Goal: Browse casually

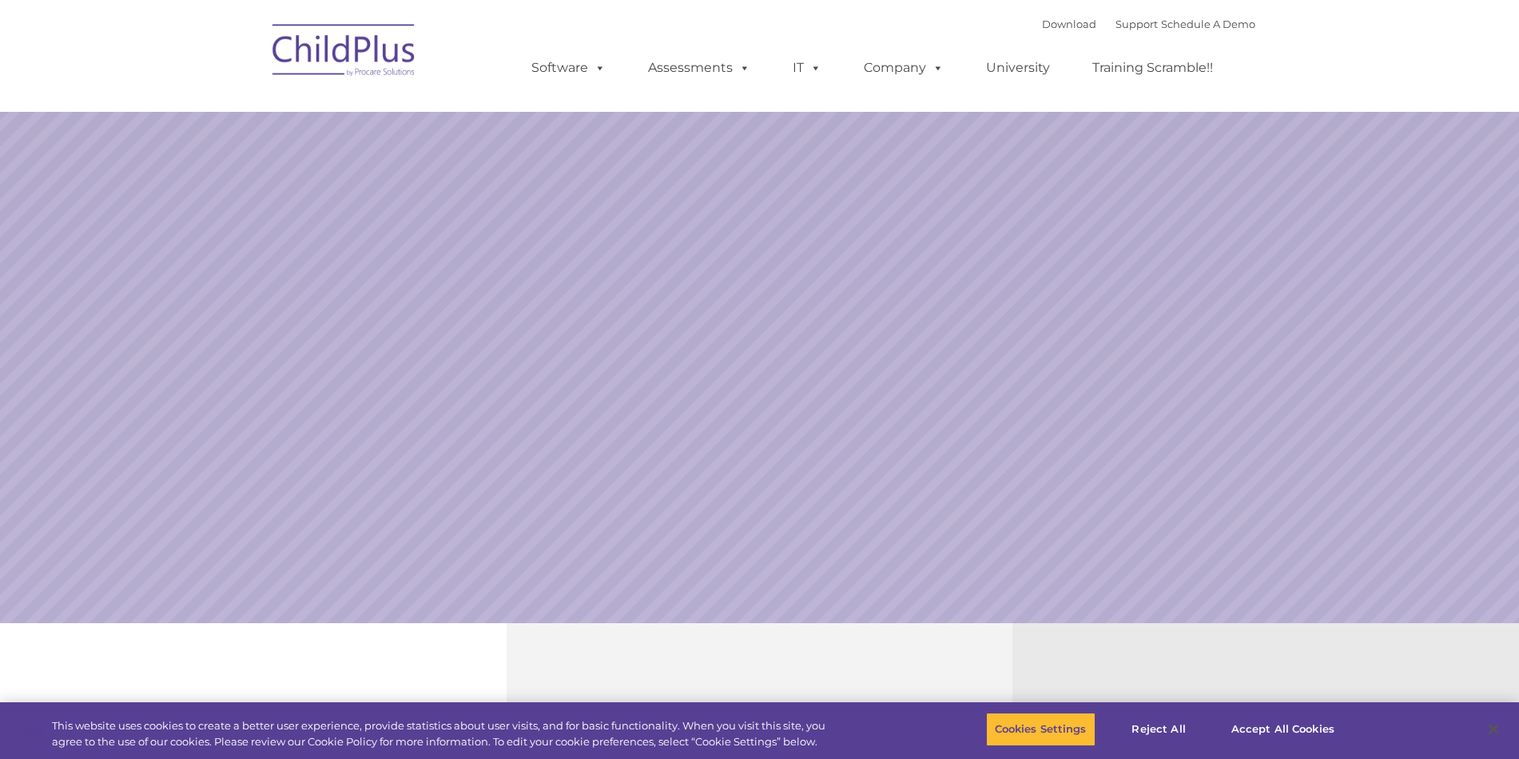
select select "MEDIUM"
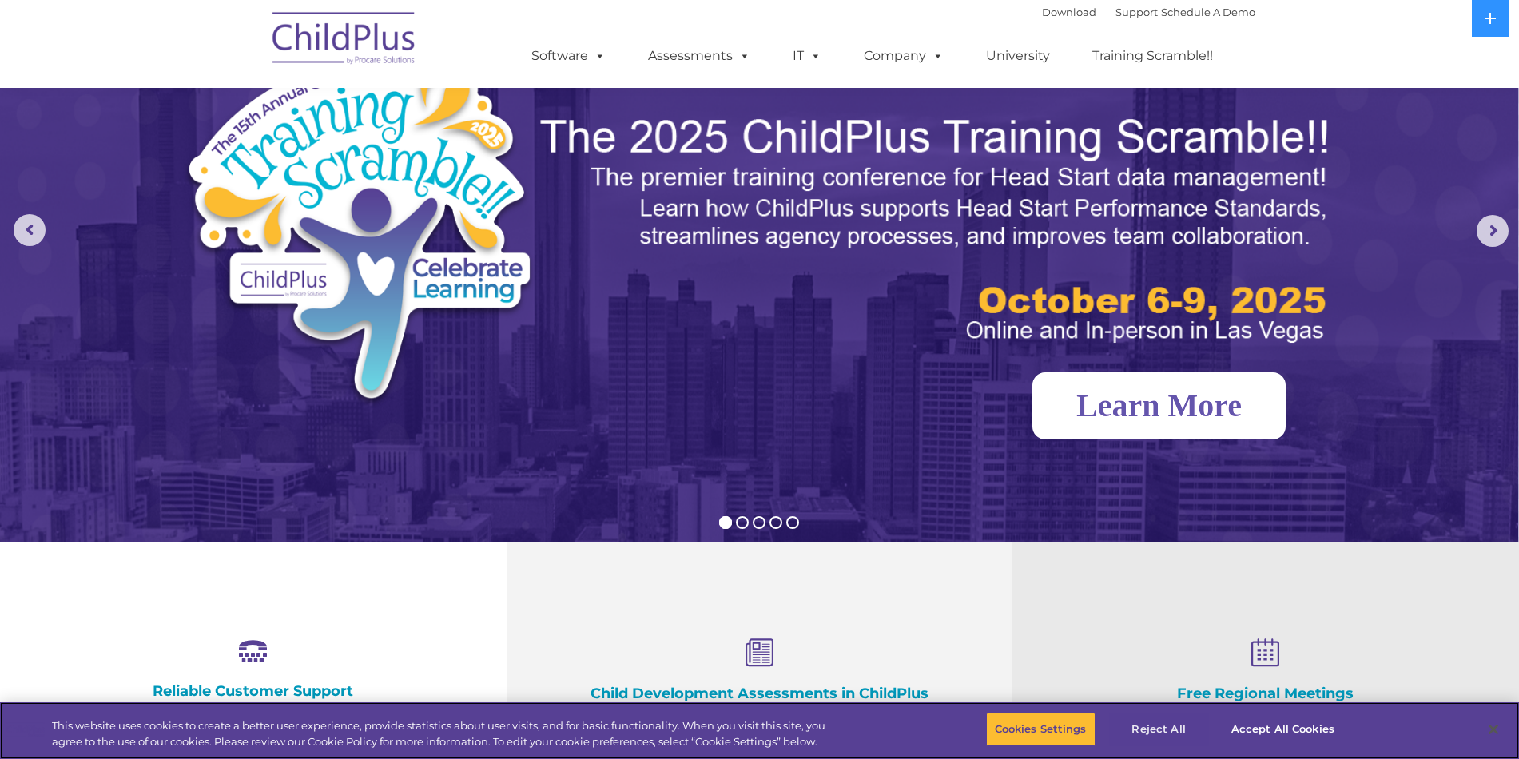
scroll to position [318, 0]
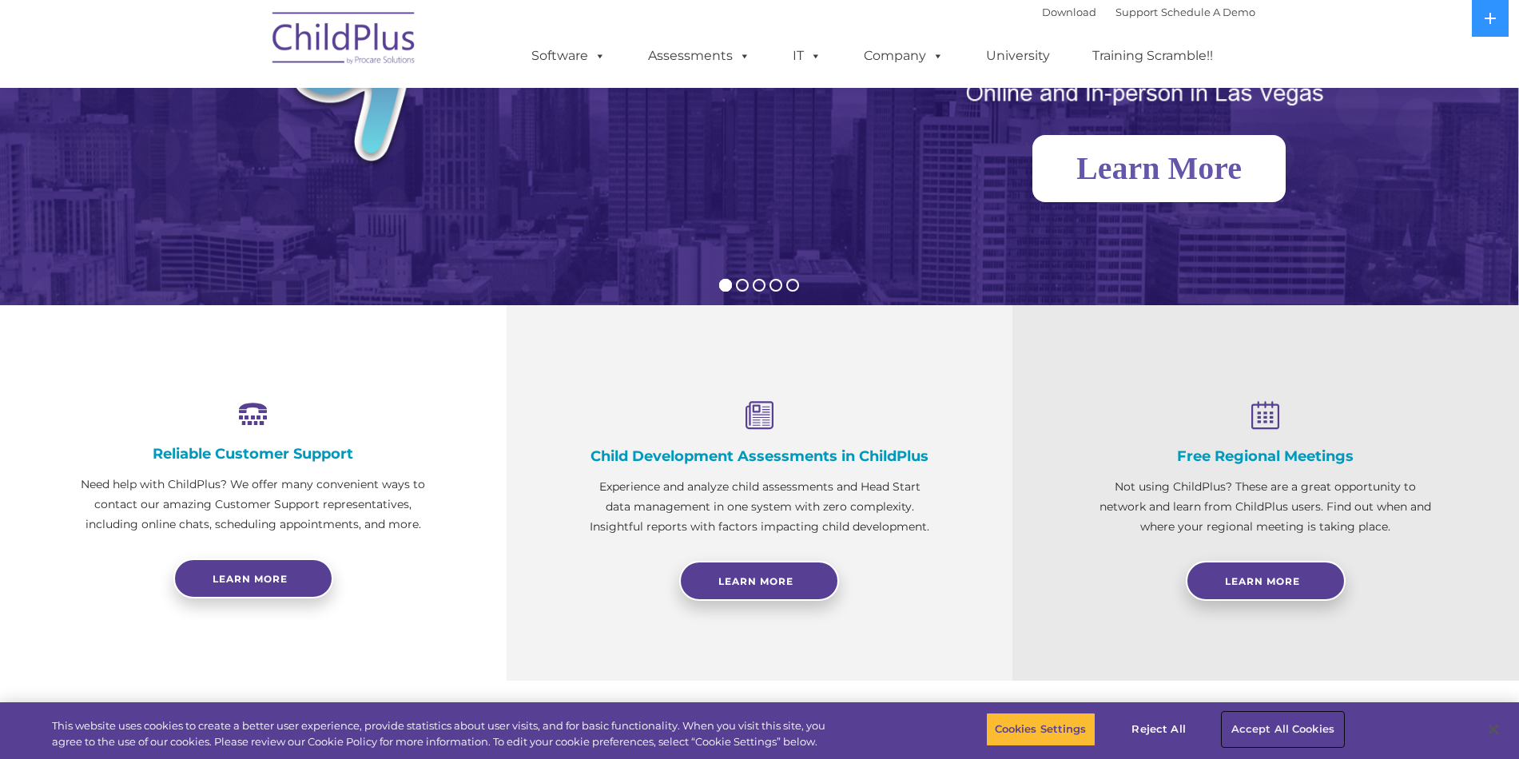
click at [1267, 730] on button "Accept All Cookies" at bounding box center [1283, 730] width 121 height 34
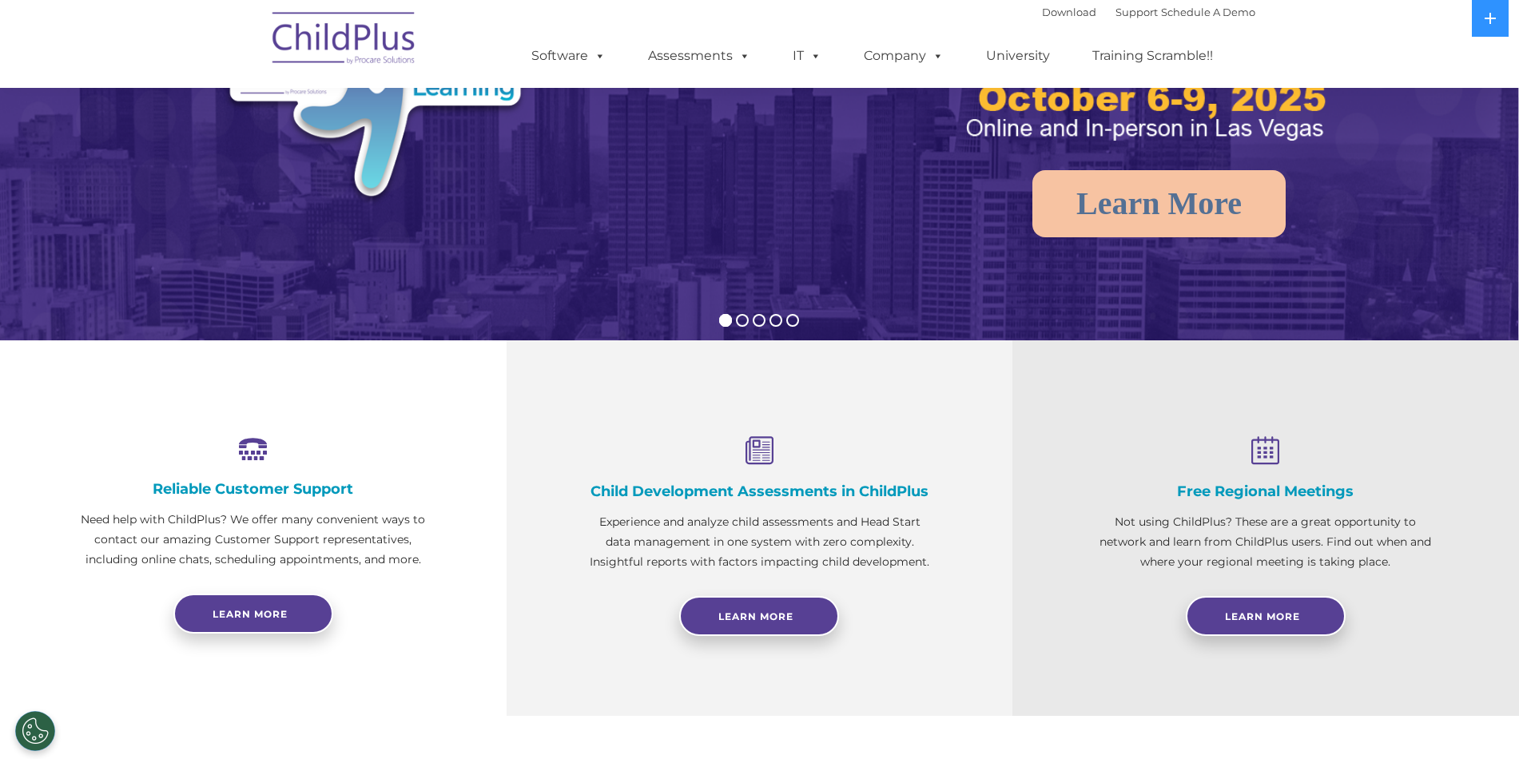
scroll to position [0, 0]
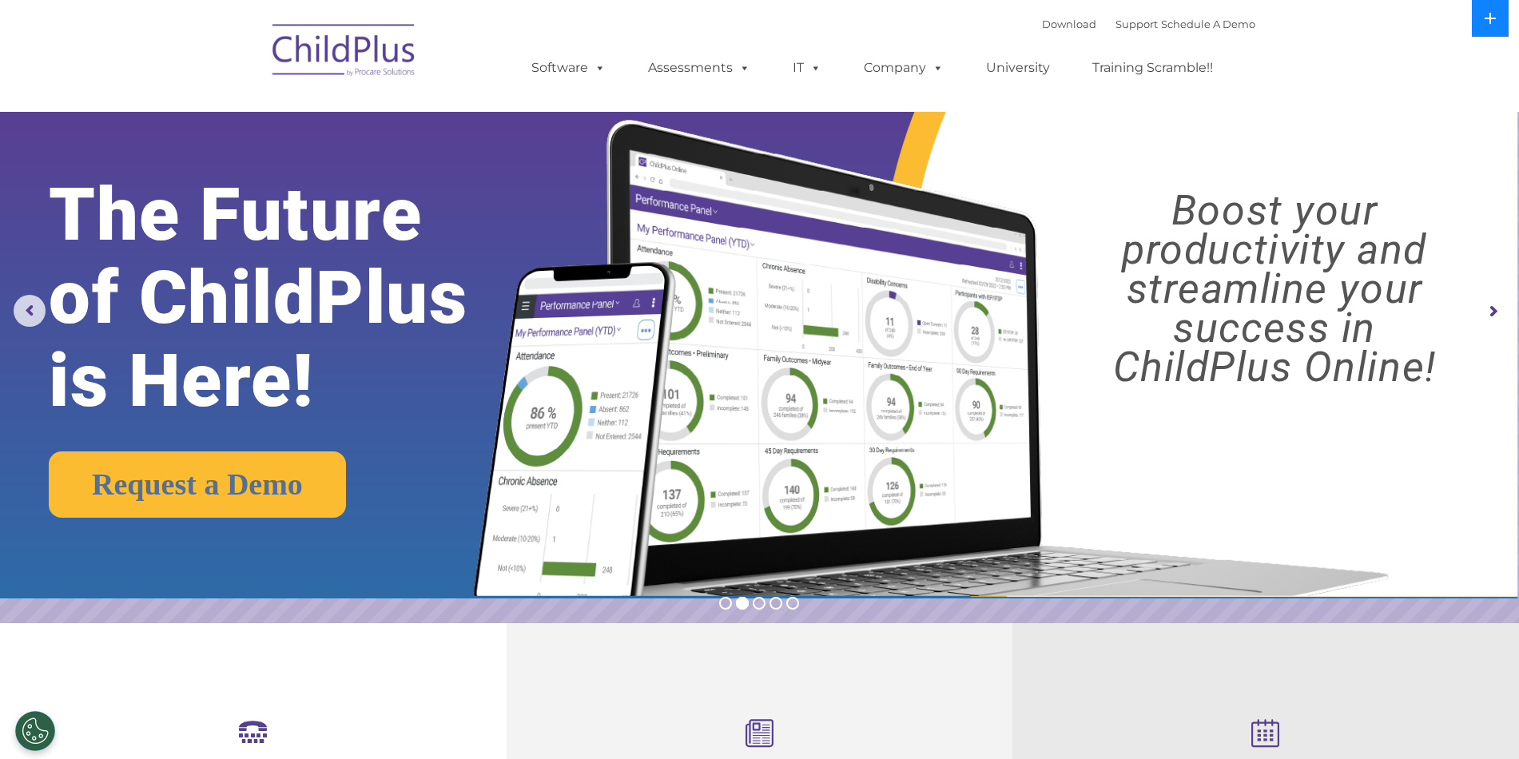
click at [1488, 25] on button at bounding box center [1490, 18] width 37 height 37
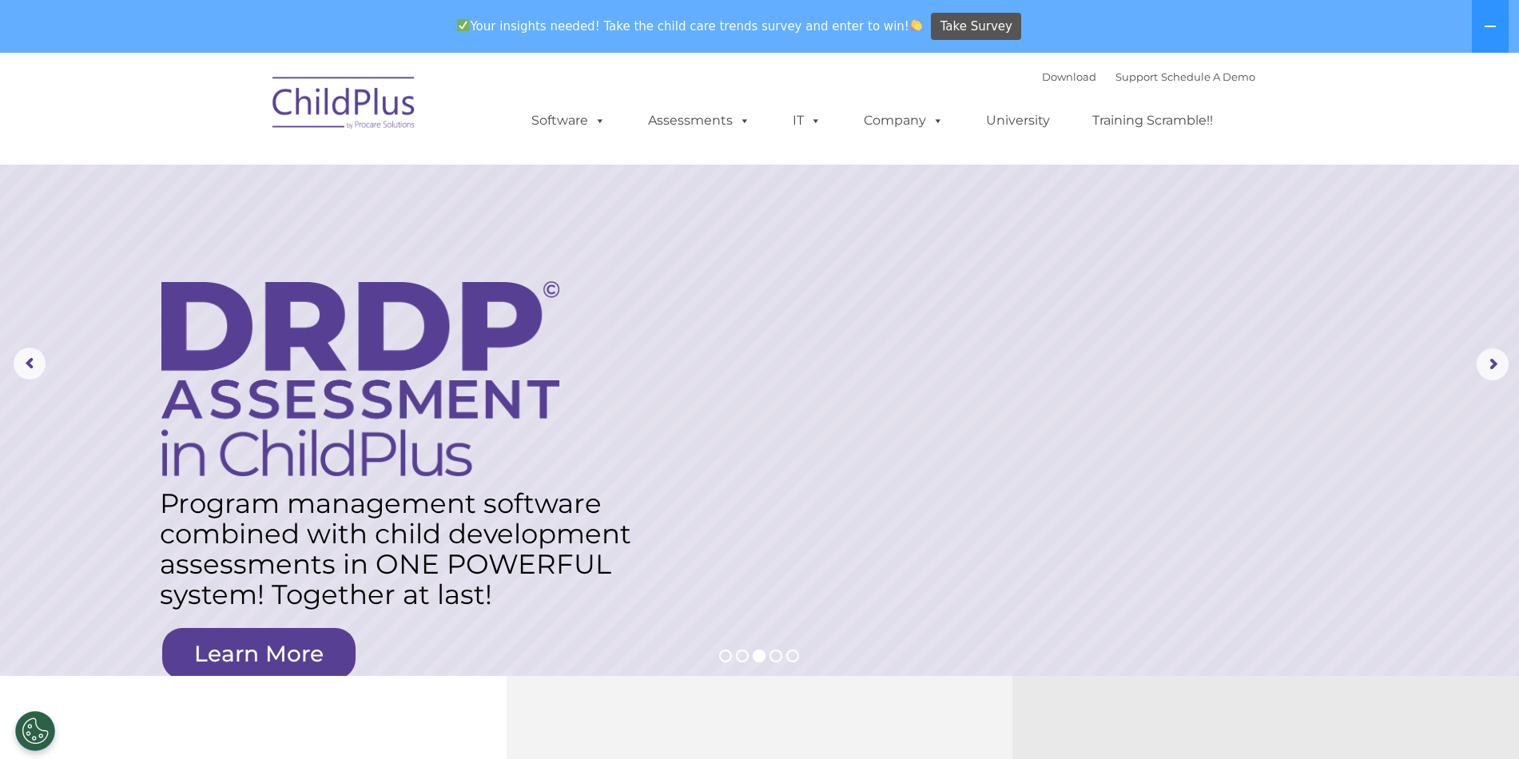
click at [333, 109] on img at bounding box center [345, 106] width 160 height 80
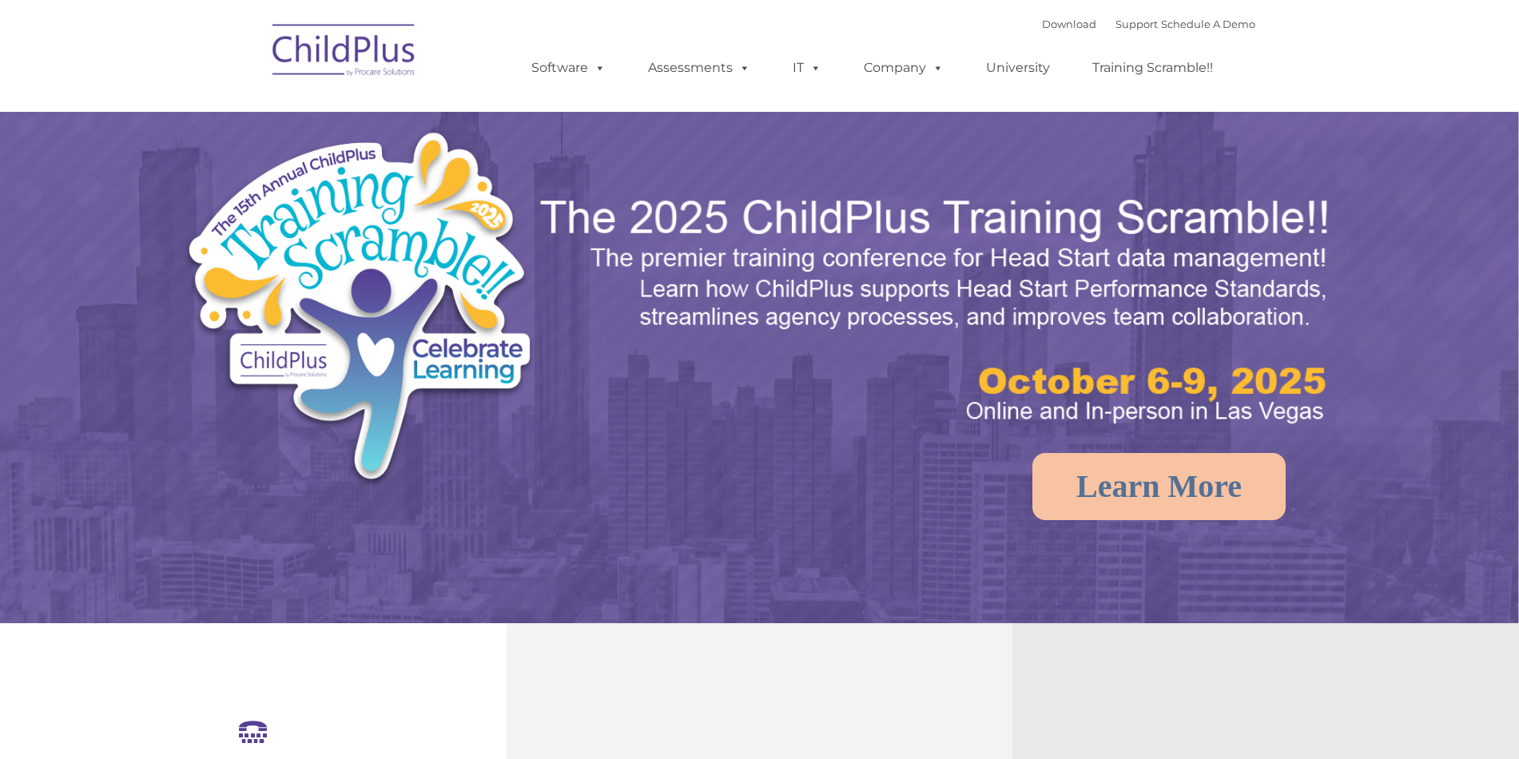
select select "MEDIUM"
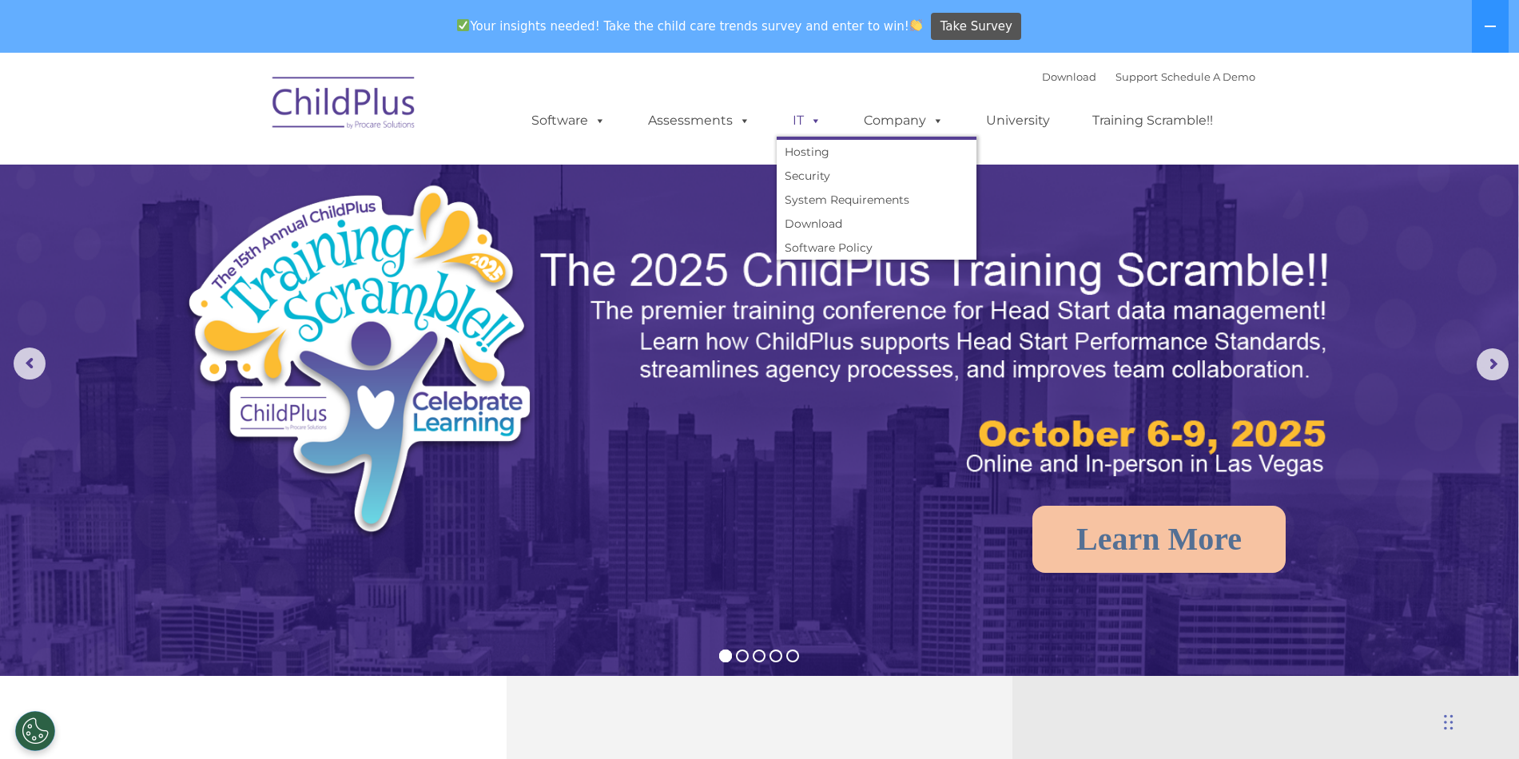
click at [804, 119] on span at bounding box center [813, 120] width 18 height 15
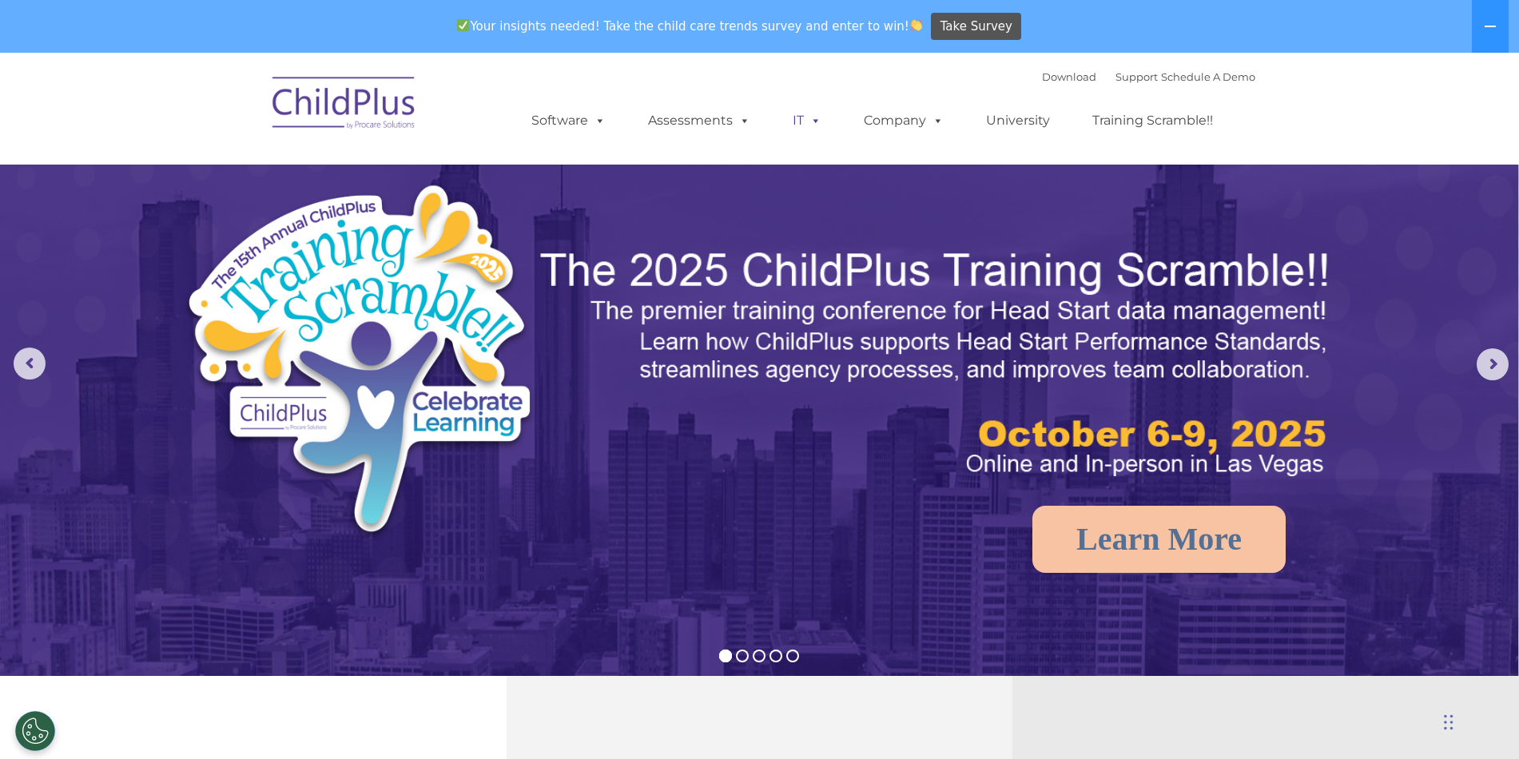
click at [804, 119] on span at bounding box center [813, 120] width 18 height 15
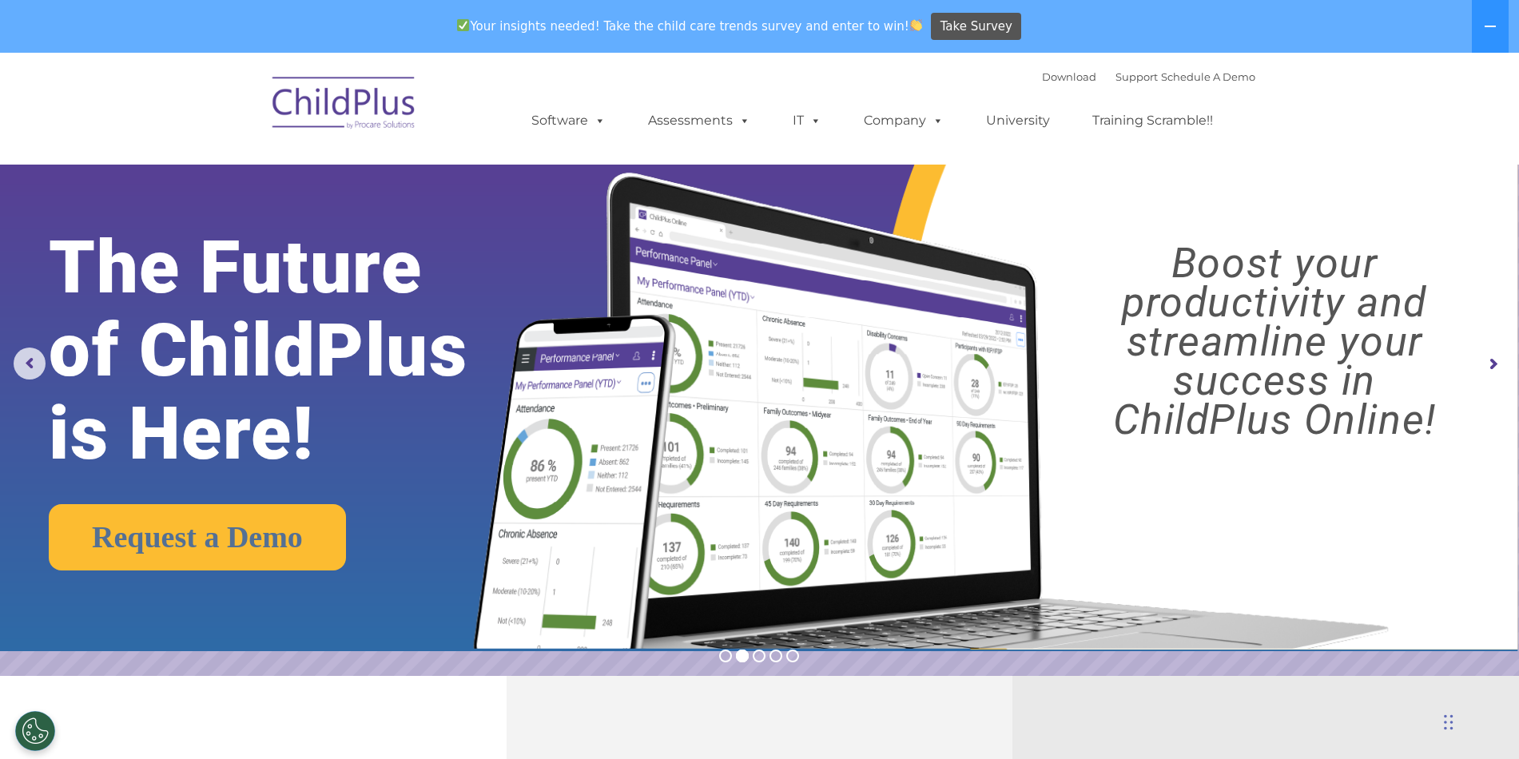
click at [1169, 204] on img at bounding box center [926, 390] width 953 height 515
